Goal: Information Seeking & Learning: Compare options

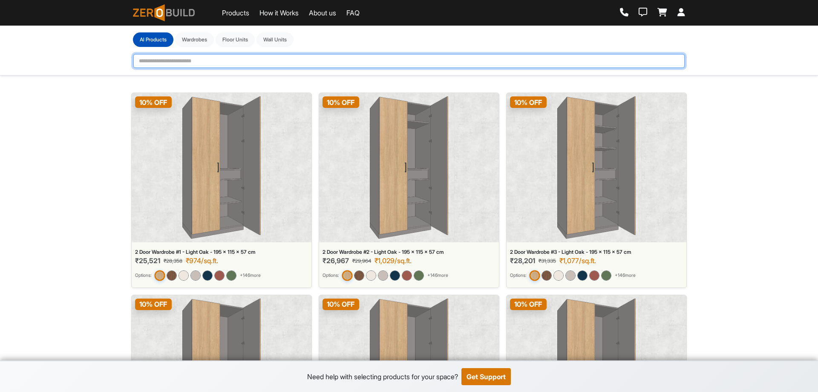
click at [239, 61] on input "text" at bounding box center [409, 61] width 552 height 14
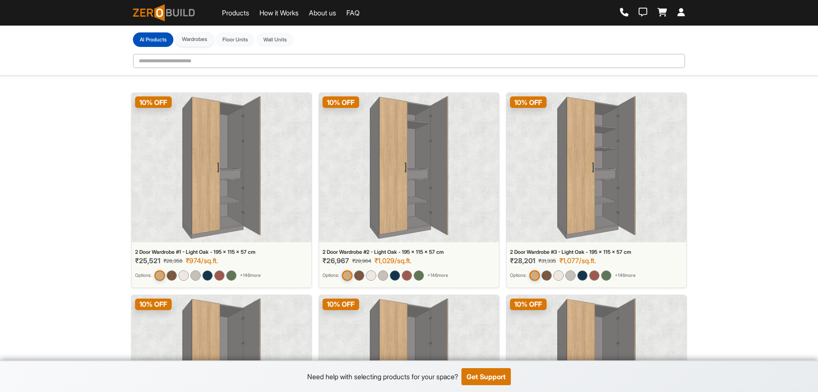
click at [208, 41] on button "Wardrobes" at bounding box center [194, 39] width 39 height 14
click at [216, 142] on img at bounding box center [221, 167] width 78 height 142
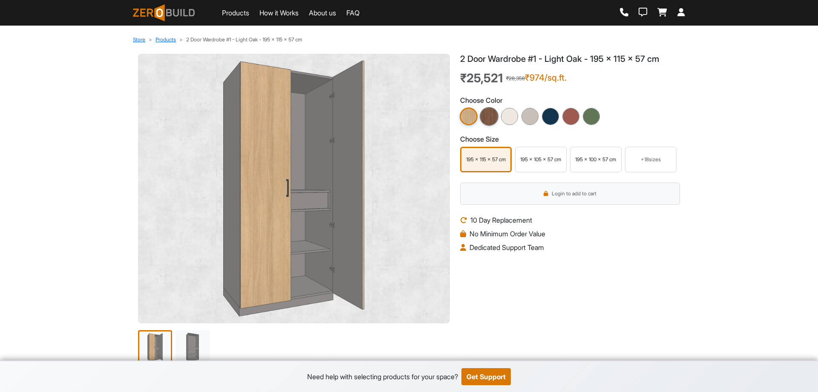
click at [481, 118] on img at bounding box center [489, 116] width 19 height 19
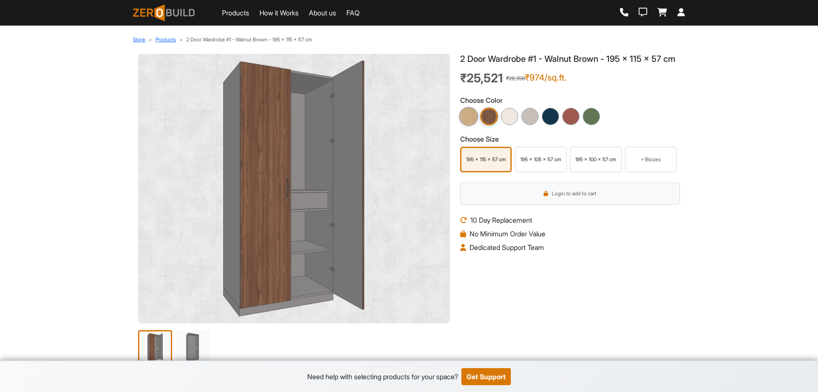
click at [468, 126] on img at bounding box center [469, 116] width 19 height 19
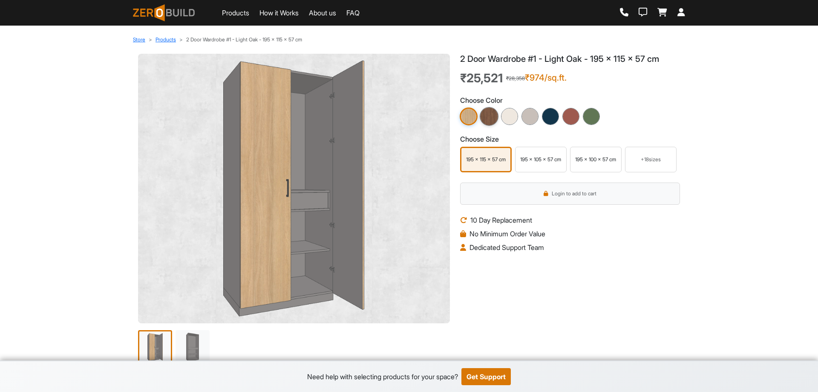
click at [485, 119] on img at bounding box center [489, 116] width 19 height 19
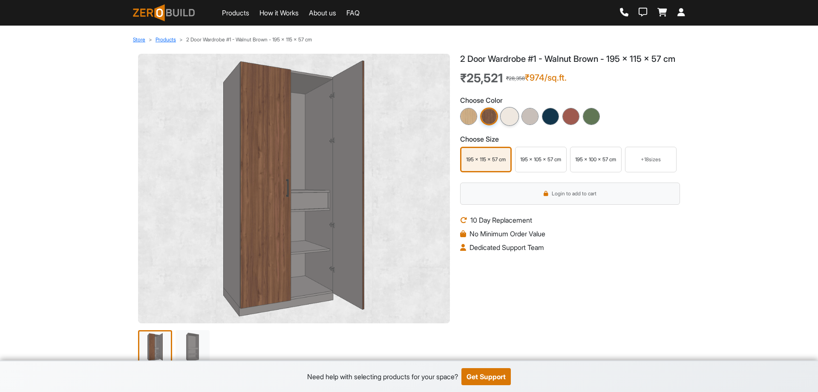
click at [510, 126] on img at bounding box center [509, 116] width 19 height 19
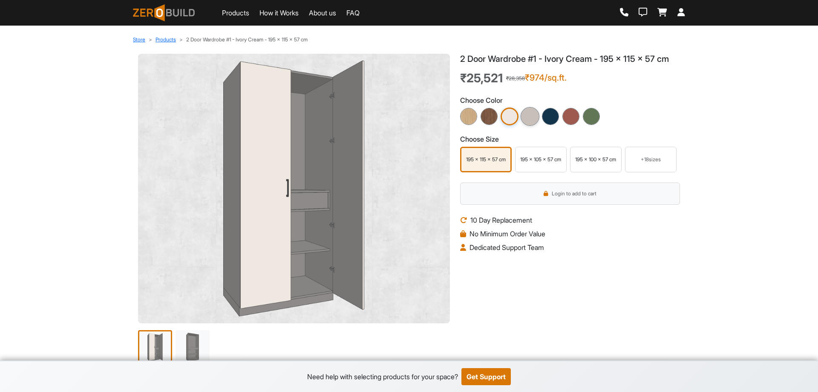
click at [532, 124] on img at bounding box center [530, 116] width 19 height 19
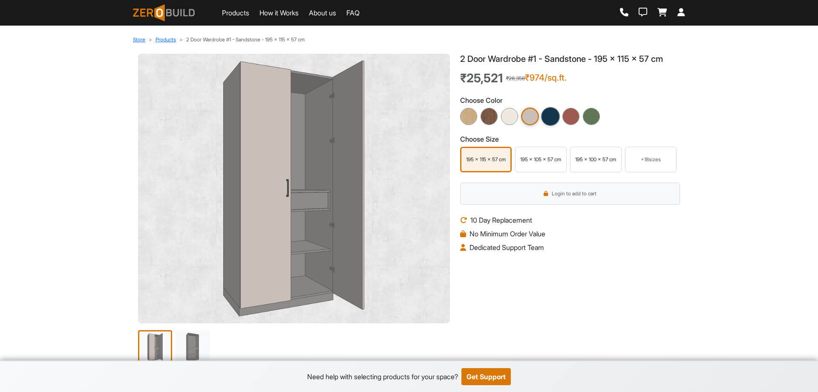
click at [550, 117] on img at bounding box center [550, 116] width 19 height 19
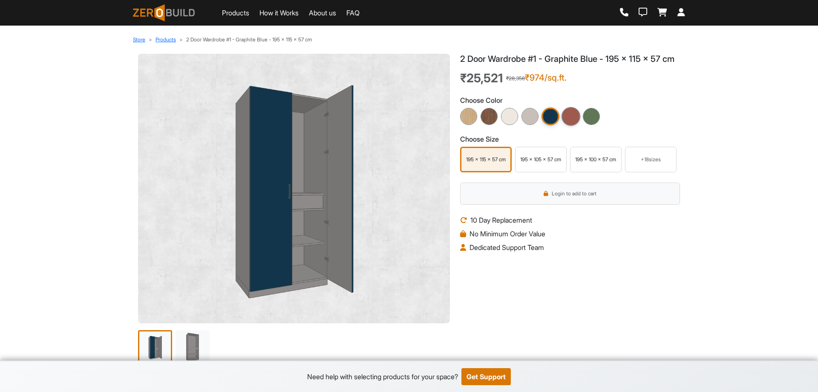
click at [568, 115] on img at bounding box center [571, 116] width 19 height 19
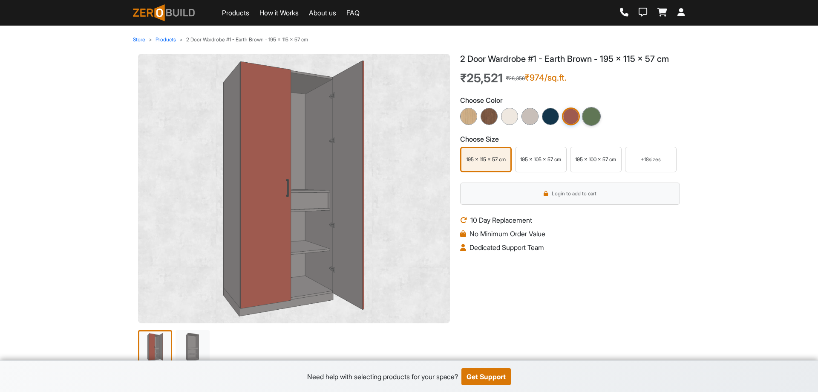
click at [594, 113] on img at bounding box center [591, 116] width 19 height 19
